Goal: Information Seeking & Learning: Find specific page/section

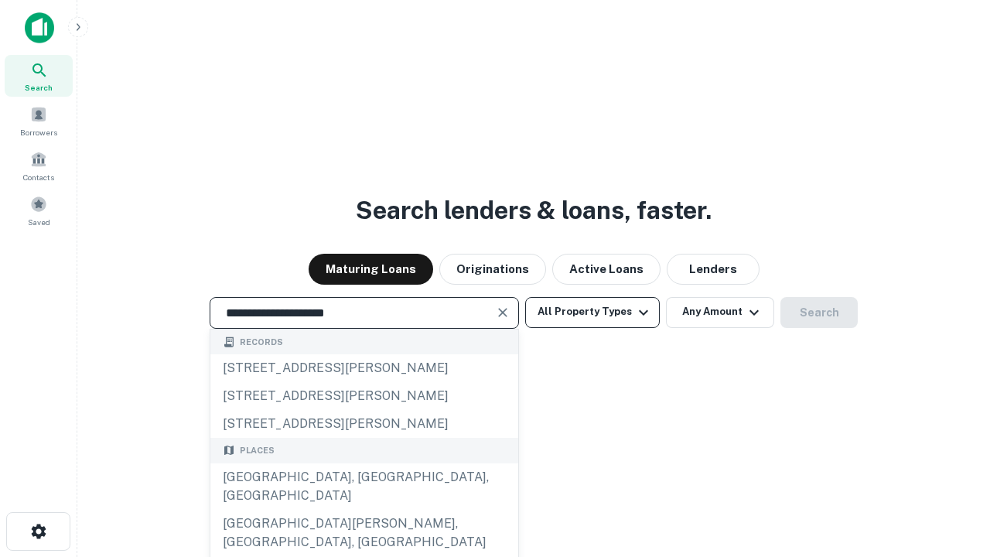
click at [364, 510] on div "[GEOGRAPHIC_DATA], [GEOGRAPHIC_DATA], [GEOGRAPHIC_DATA]" at bounding box center [364, 486] width 308 height 46
click at [593, 312] on button "All Property Types" at bounding box center [592, 312] width 135 height 31
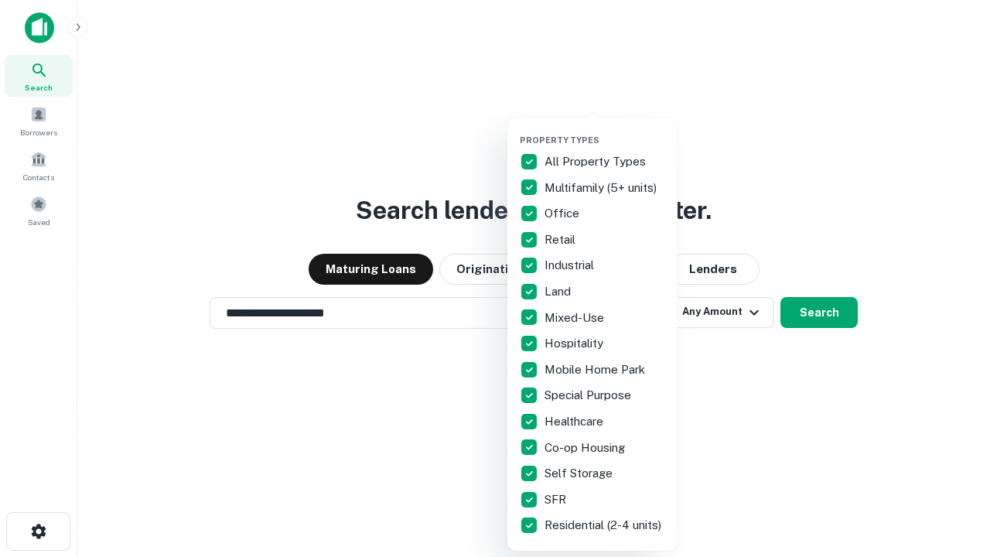
type input "**********"
click at [605, 130] on button "button" at bounding box center [605, 130] width 170 height 1
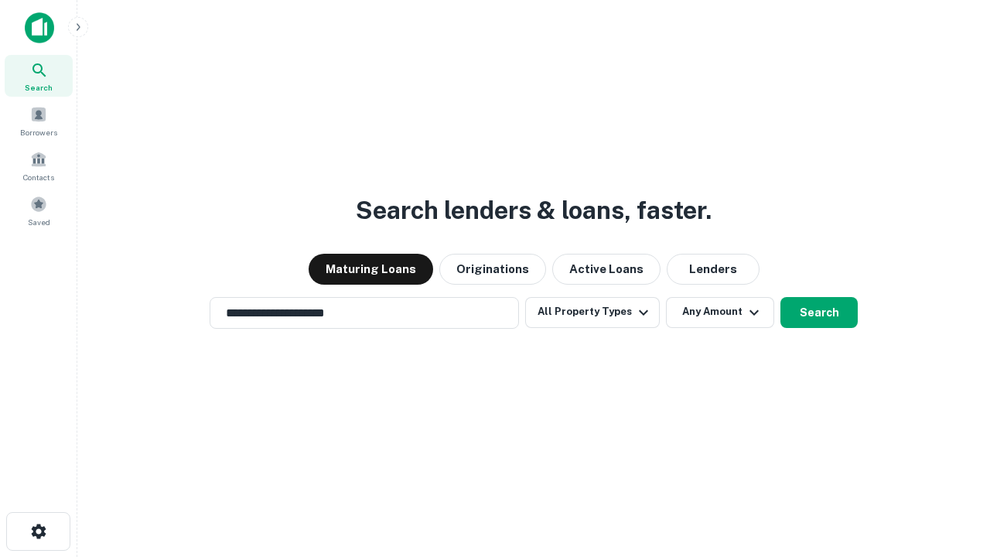
scroll to position [24, 0]
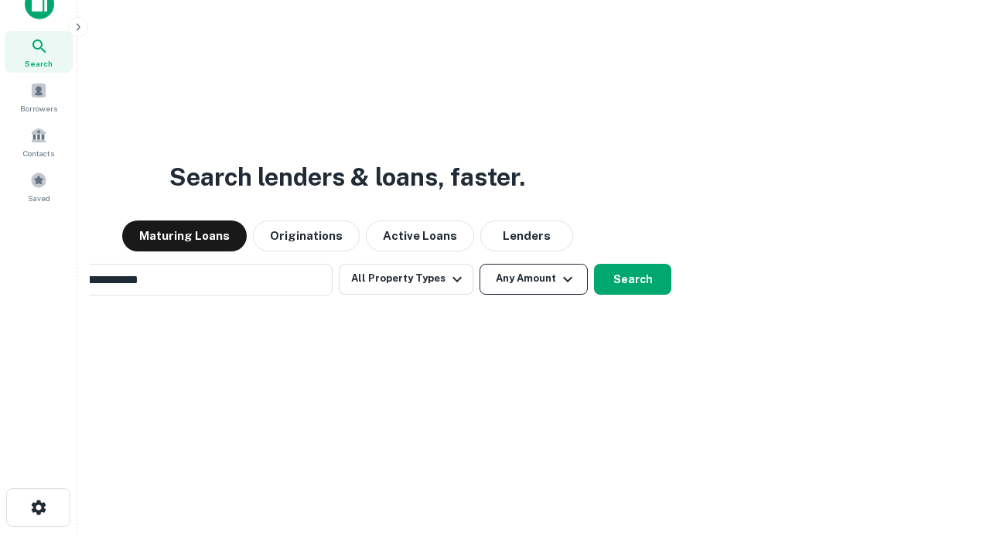
click at [480, 264] on button "Any Amount" at bounding box center [534, 279] width 108 height 31
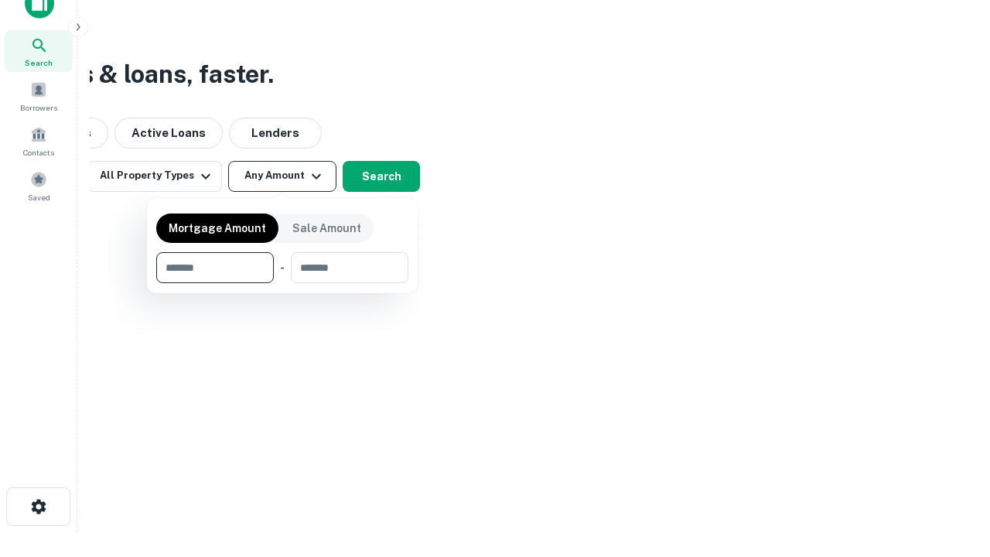
type input "*******"
click at [282, 283] on button "button" at bounding box center [282, 283] width 252 height 1
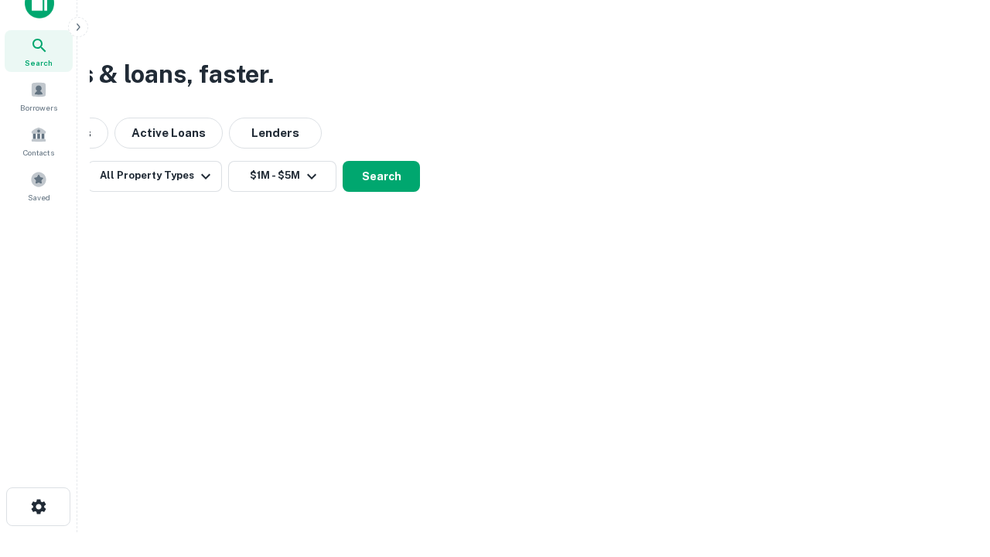
scroll to position [9, 286]
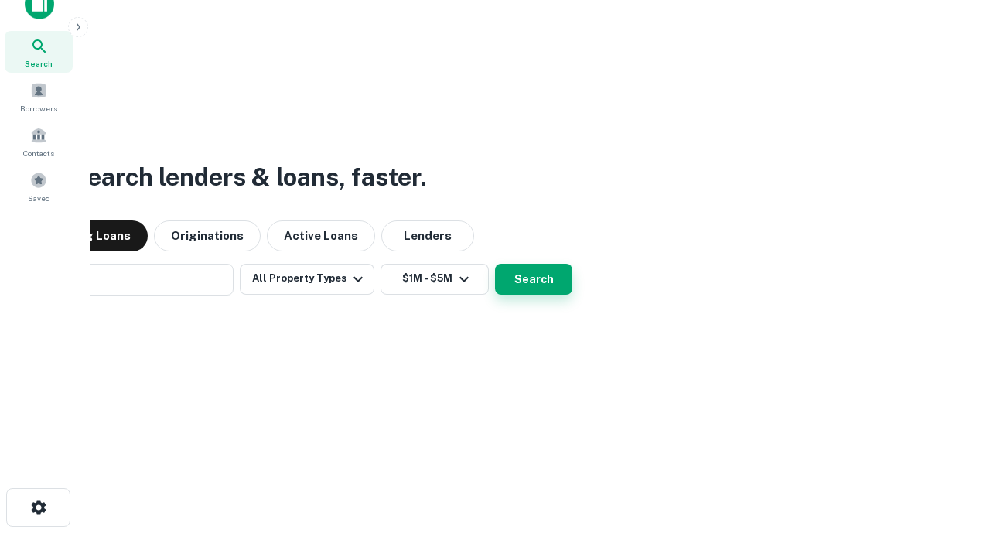
click at [495, 264] on button "Search" at bounding box center [533, 279] width 77 height 31
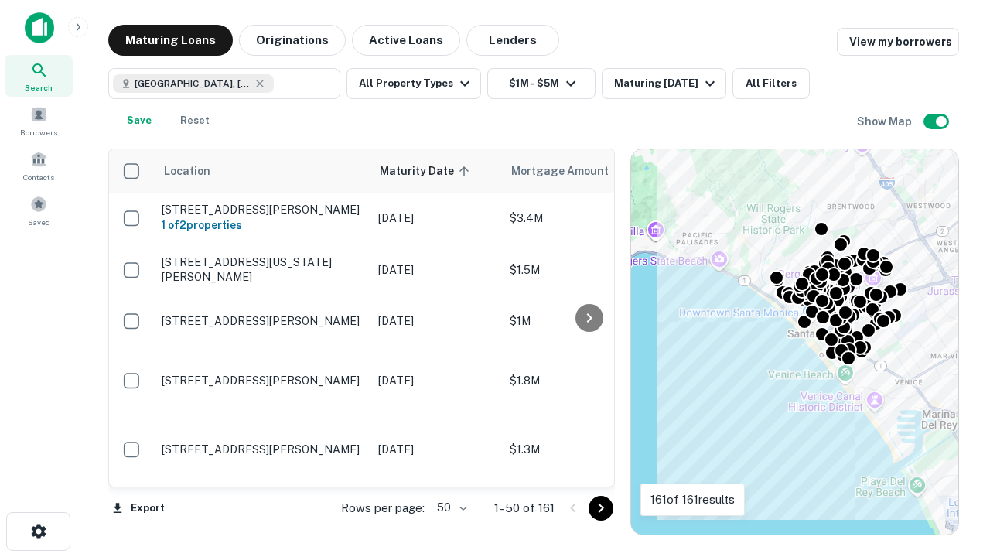
click at [450, 508] on body "Search Borrowers Contacts Saved Maturing Loans Originations Active Loans Lender…" at bounding box center [495, 278] width 990 height 557
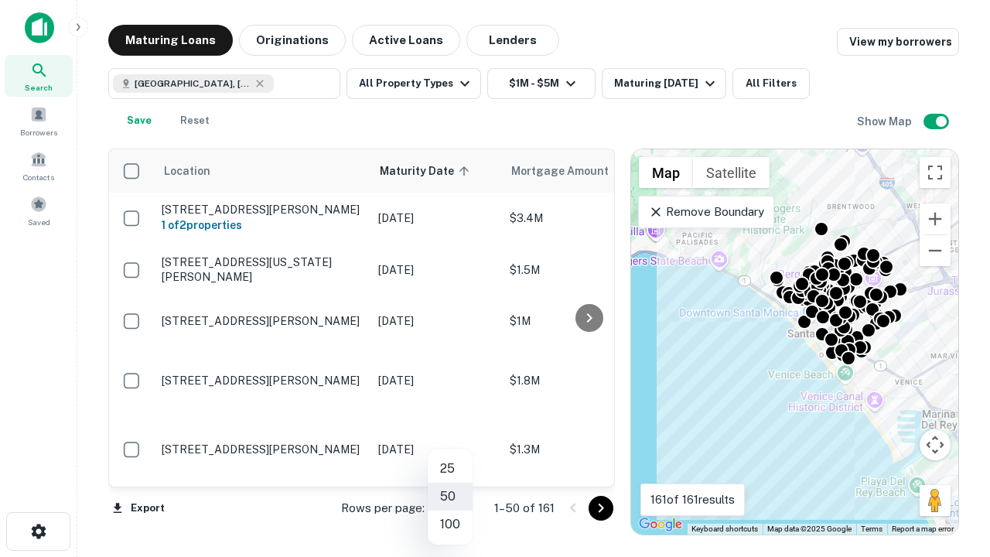
click at [450, 469] on li "25" at bounding box center [450, 469] width 45 height 28
